Goal: Check status

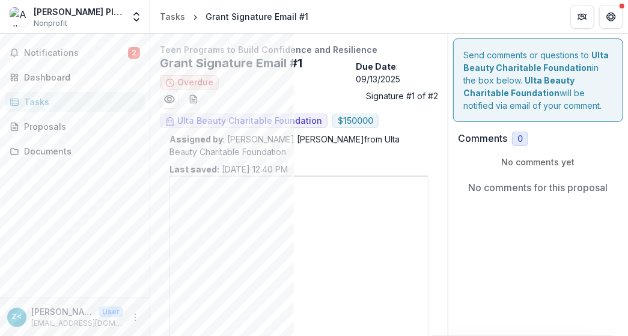
scroll to position [661, 0]
